Goal: Transaction & Acquisition: Purchase product/service

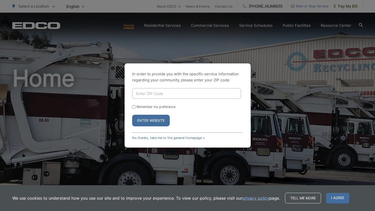
click at [145, 94] on input "Enter ZIP Code" at bounding box center [186, 93] width 109 height 11
type input "92024"
click at [155, 121] on button "Enter Website" at bounding box center [151, 121] width 38 height 12
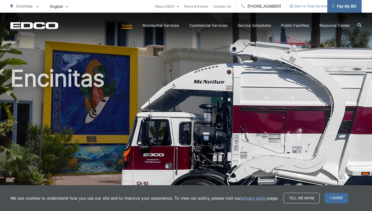
click at [341, 8] on span "Pay My Bill" at bounding box center [344, 6] width 24 height 6
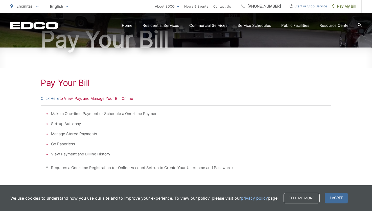
scroll to position [64, 0]
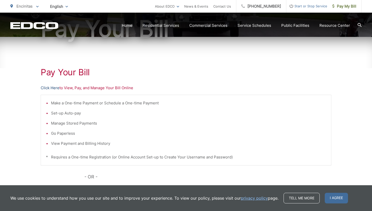
click at [53, 88] on link "Click Here" at bounding box center [50, 88] width 19 height 6
click at [46, 88] on link "Click Here" at bounding box center [50, 88] width 19 height 6
